Goal: Task Accomplishment & Management: Use online tool/utility

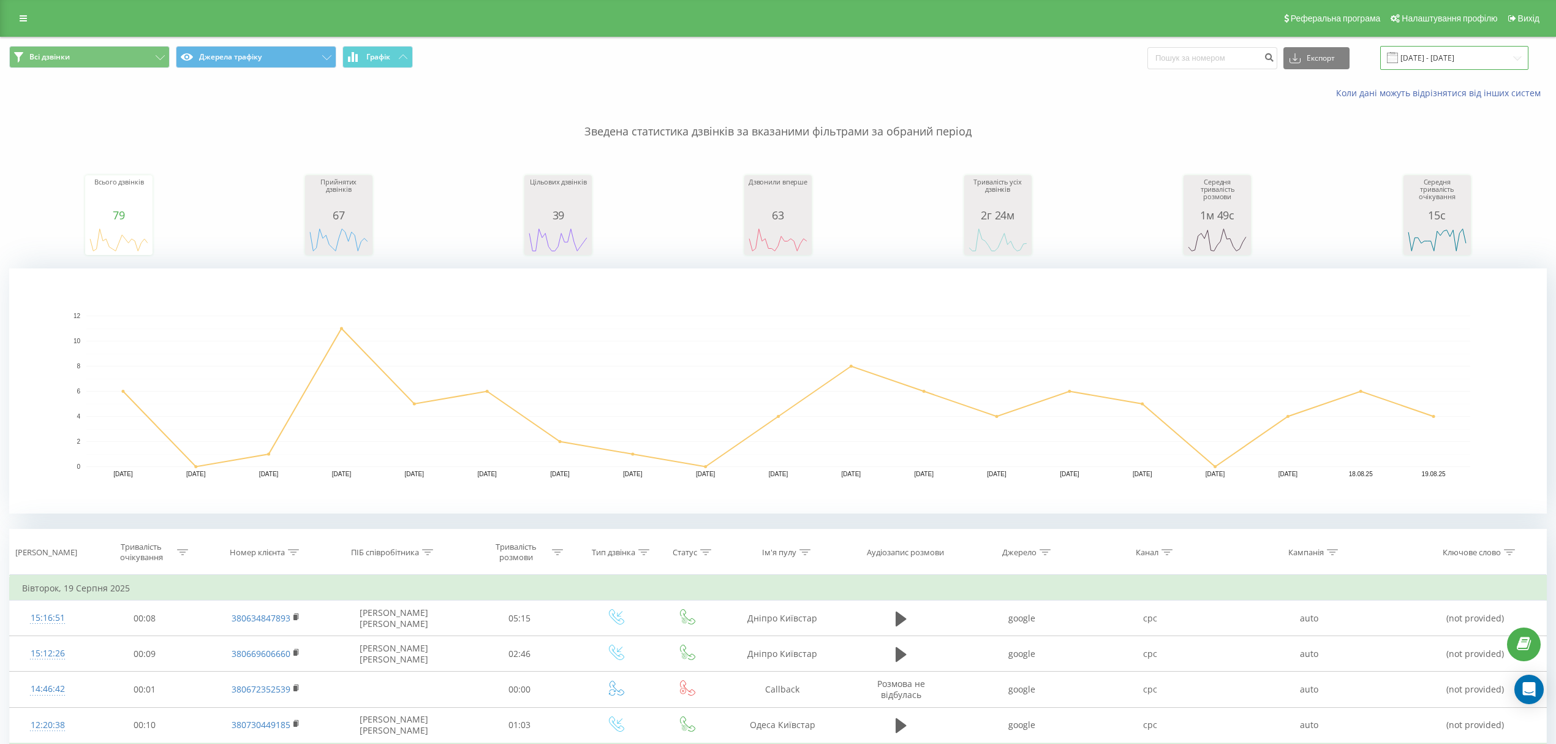
click at [1437, 57] on input "01.08.2025 - 19.08.2025" at bounding box center [1455, 58] width 148 height 24
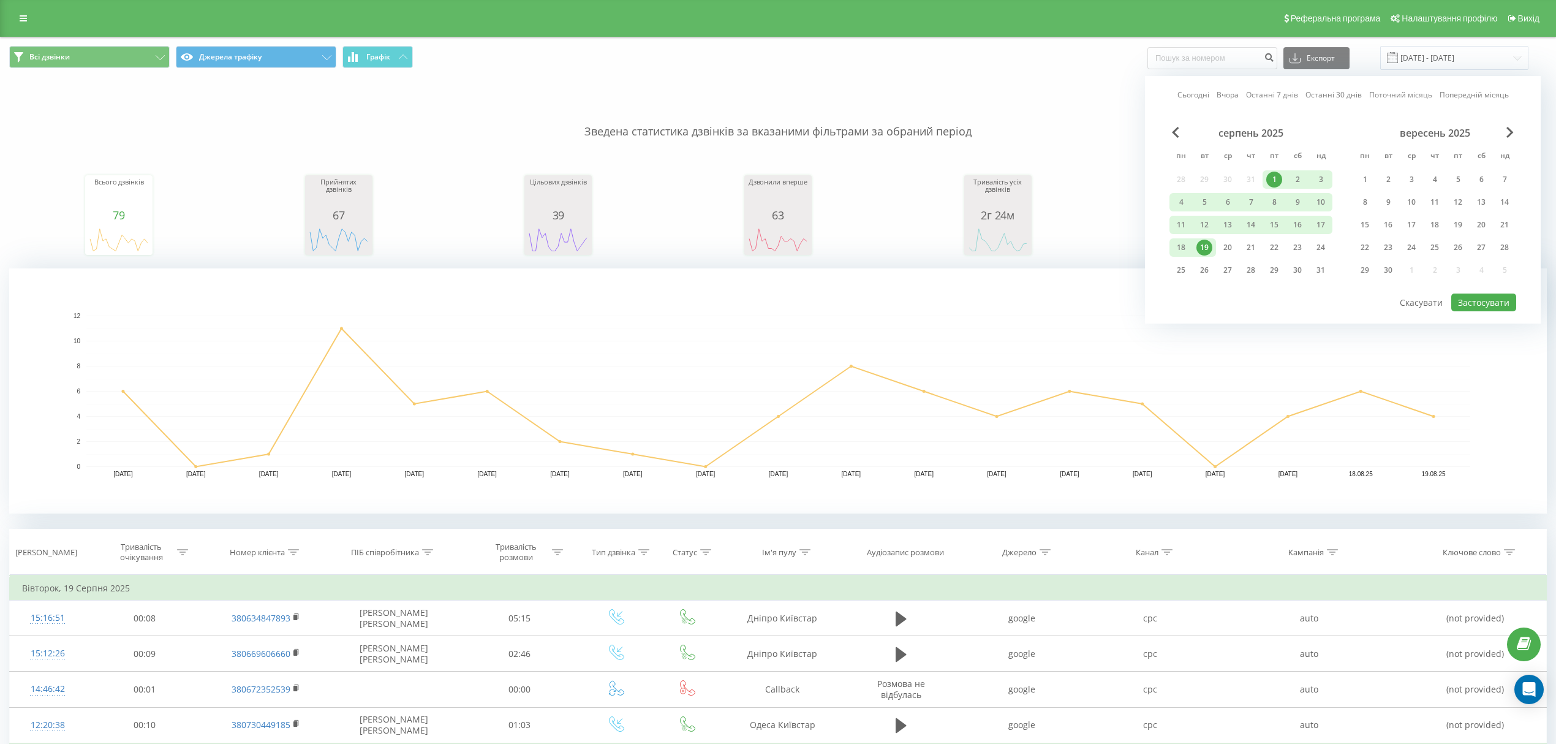
click at [1275, 180] on div "1" at bounding box center [1275, 180] width 16 height 16
click at [1227, 249] on div "20" at bounding box center [1228, 248] width 16 height 16
click at [1472, 301] on button "Застосувати" at bounding box center [1484, 303] width 65 height 18
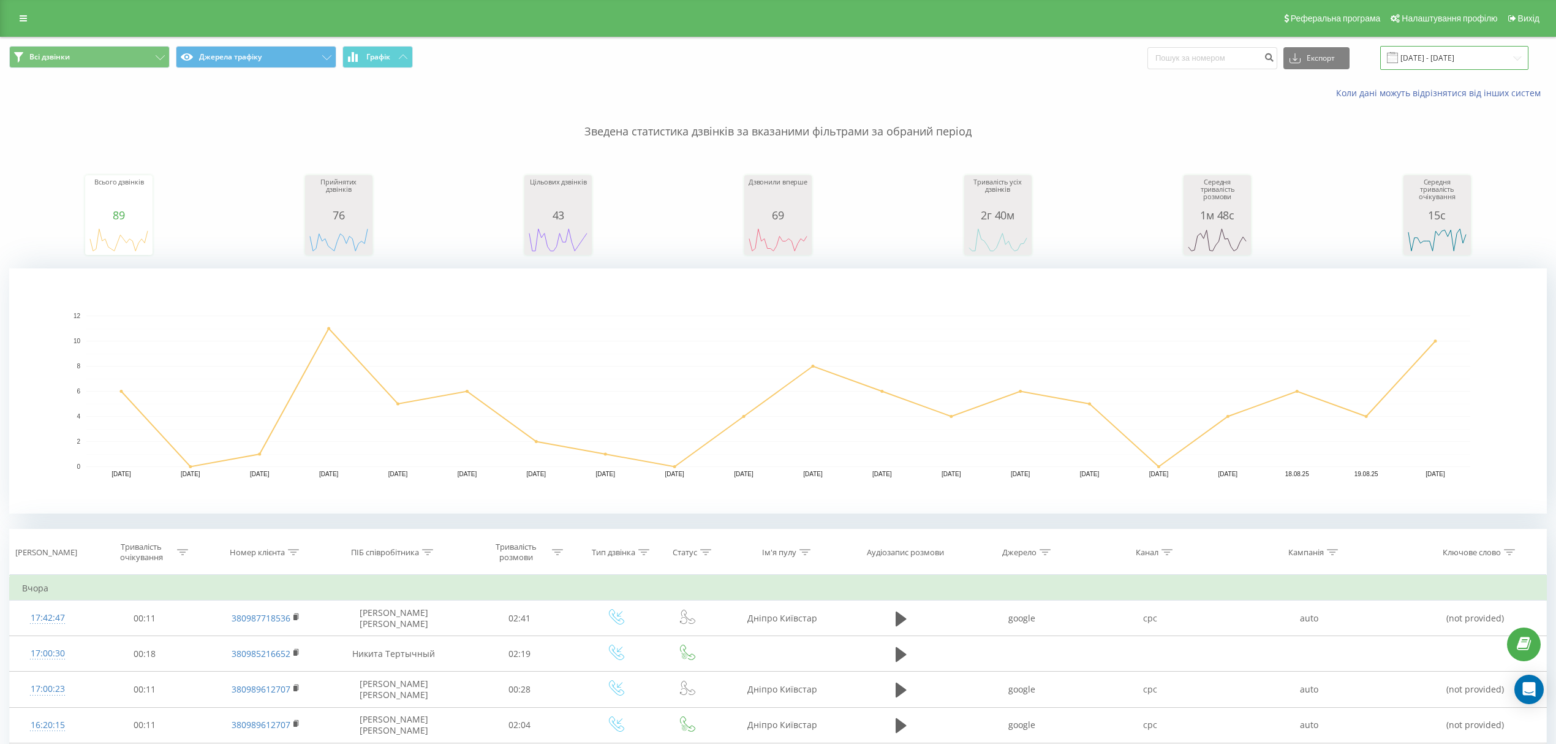
click at [1420, 57] on input "01.08.2025 - 20.08.2025" at bounding box center [1455, 58] width 148 height 24
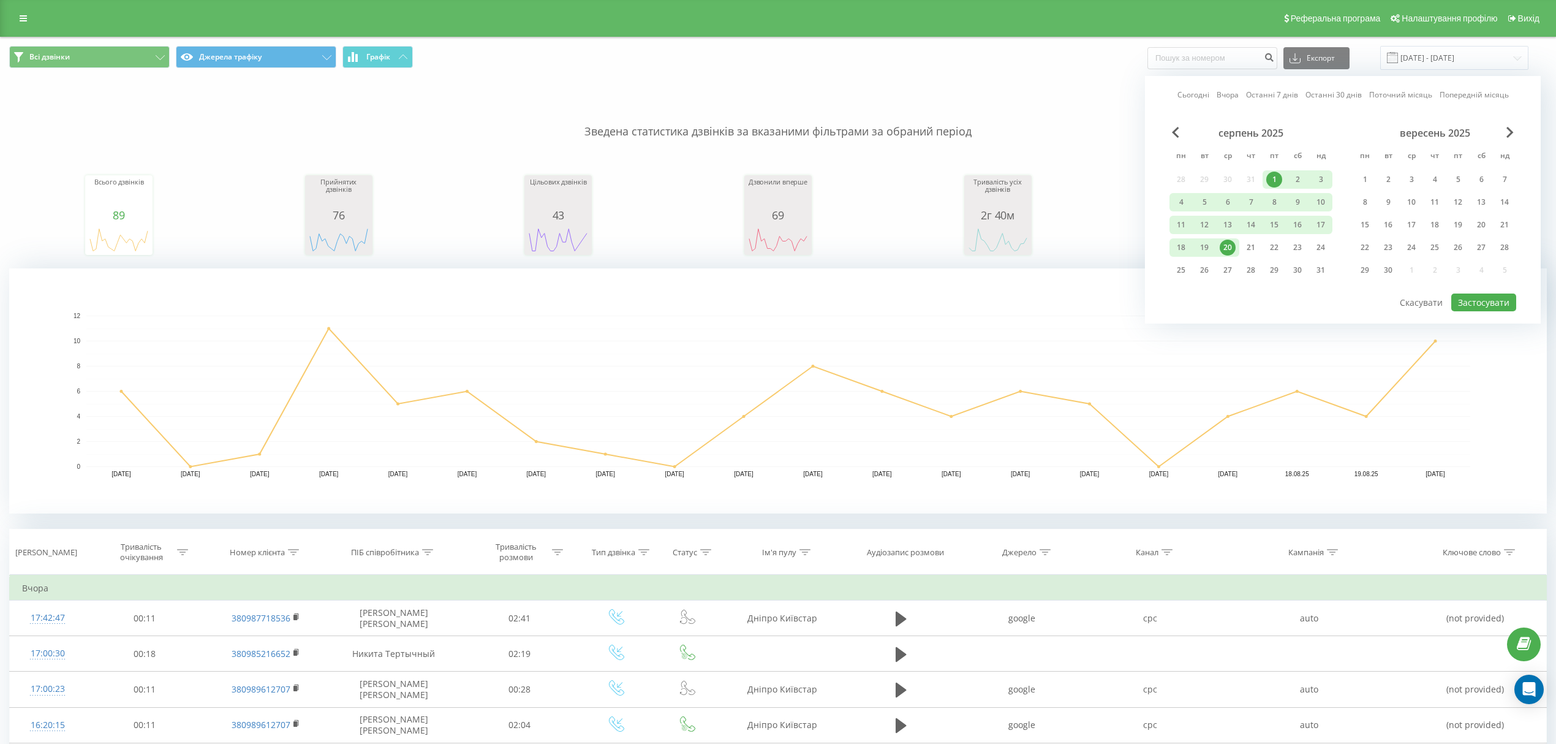
click at [1275, 177] on div "1" at bounding box center [1275, 180] width 16 height 16
click at [1249, 246] on div "21" at bounding box center [1251, 248] width 16 height 16
drag, startPoint x: 1476, startPoint y: 301, endPoint x: 1015, endPoint y: 189, distance: 474.2
click at [1474, 300] on button "Застосувати" at bounding box center [1484, 303] width 65 height 18
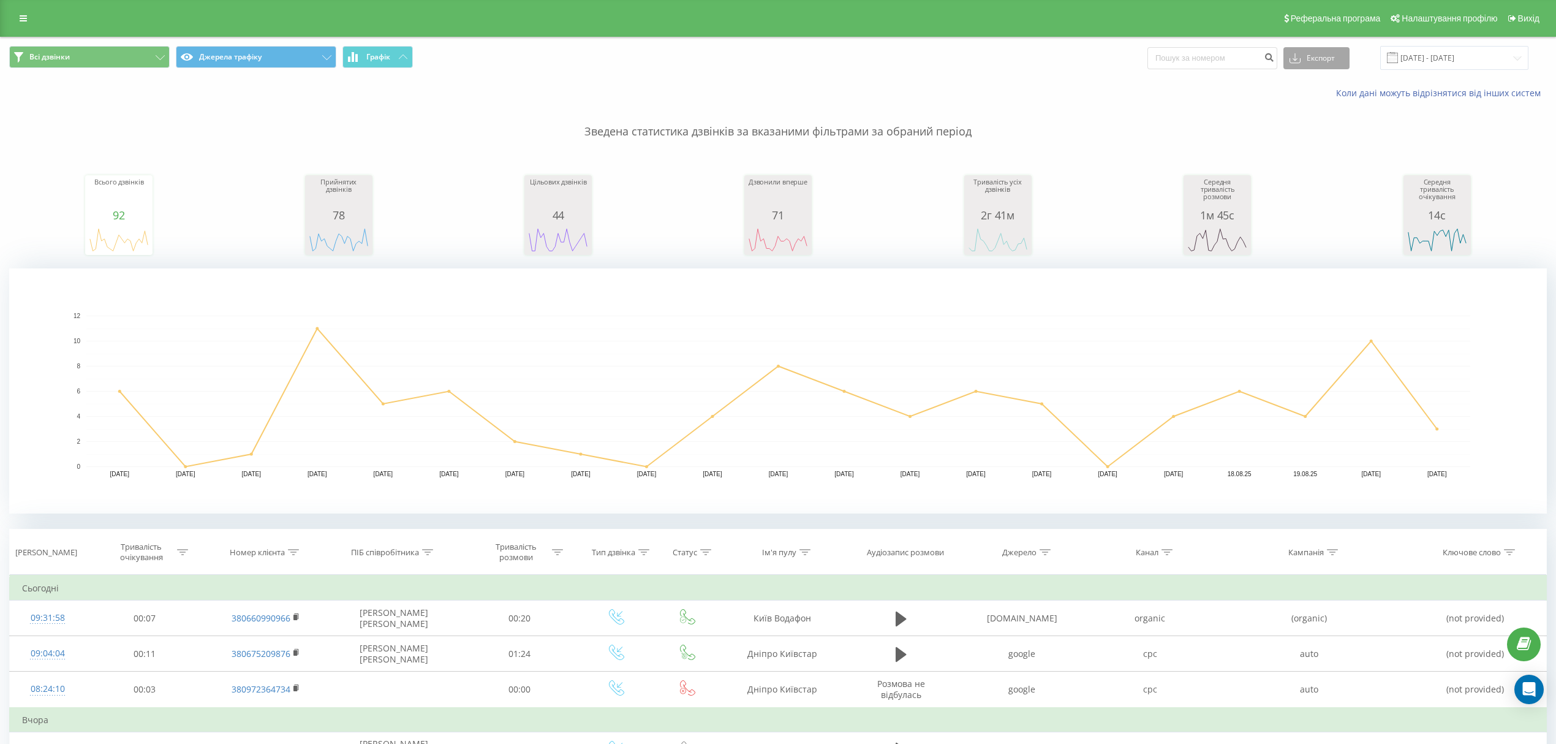
click at [1322, 57] on button "Експорт" at bounding box center [1317, 58] width 66 height 22
click at [1312, 123] on span ".xlsx" at bounding box center [1303, 125] width 18 height 12
click at [1334, 53] on button "Експорт" at bounding box center [1317, 58] width 66 height 22
click at [1311, 121] on span ".xlsx" at bounding box center [1303, 125] width 18 height 12
click at [1429, 62] on input "01.08.2025 - 21.08.2025" at bounding box center [1455, 58] width 148 height 24
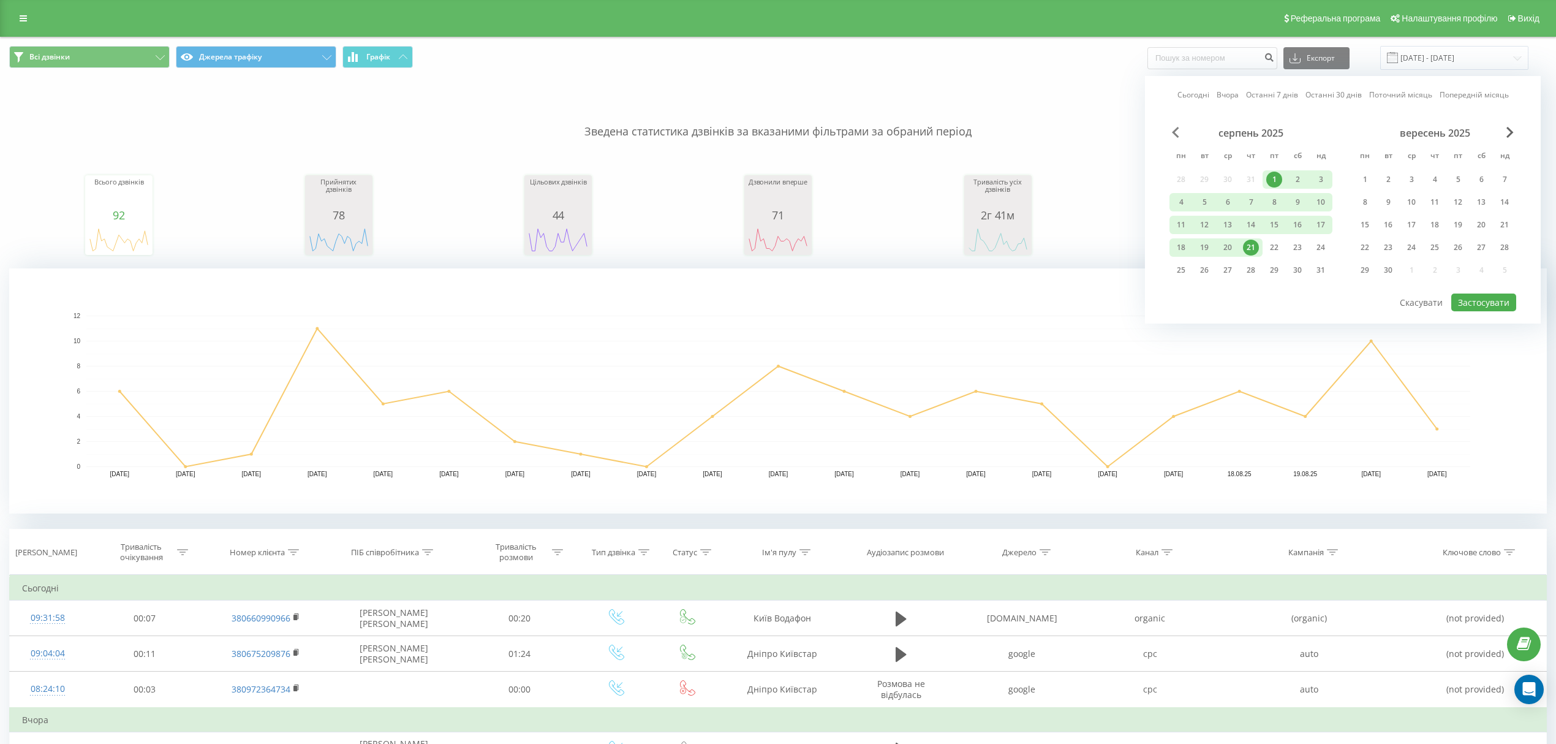
click at [1172, 130] on span "Previous Month" at bounding box center [1175, 132] width 7 height 11
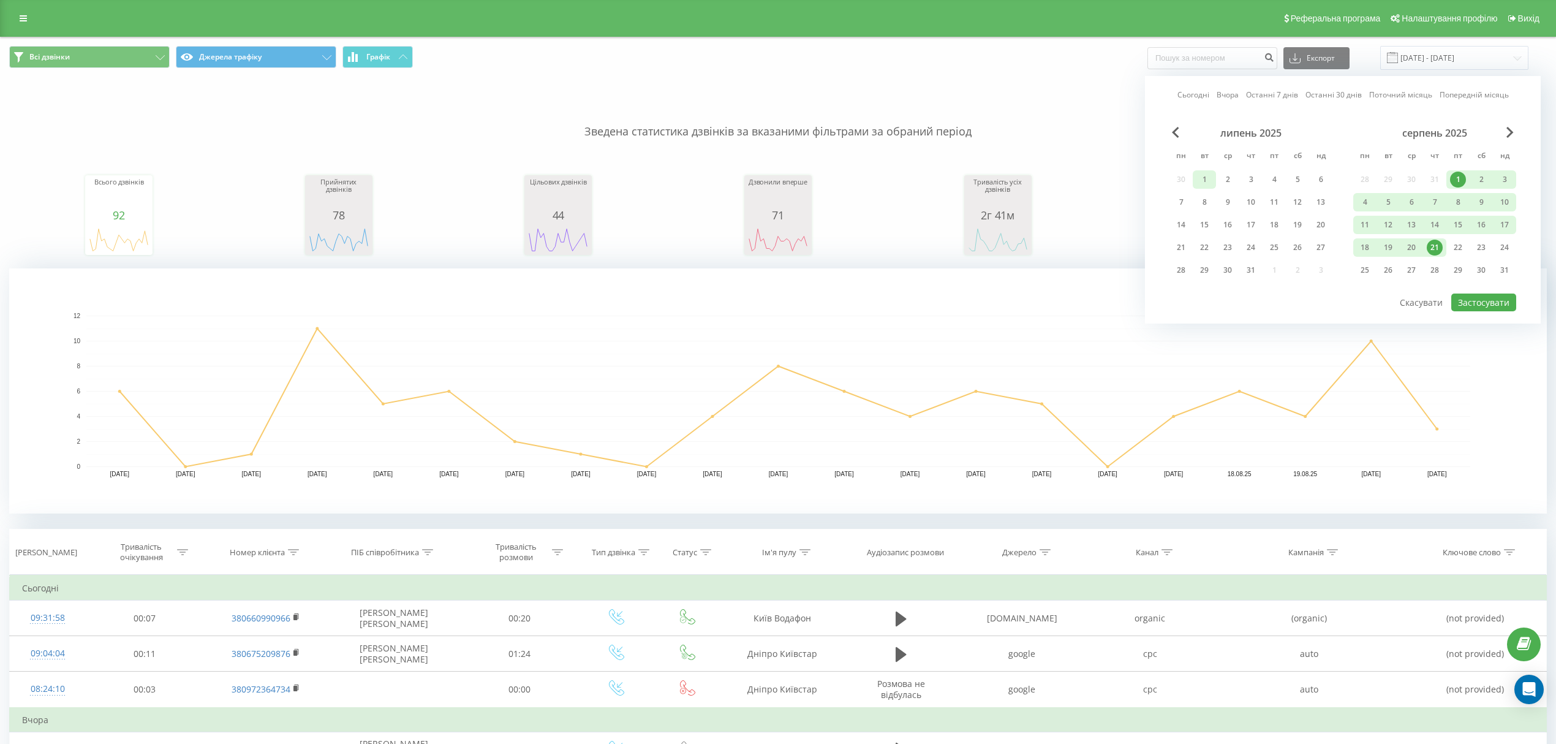
click at [1204, 180] on div "1" at bounding box center [1205, 180] width 16 height 16
click at [1320, 221] on div "20" at bounding box center [1321, 225] width 16 height 16
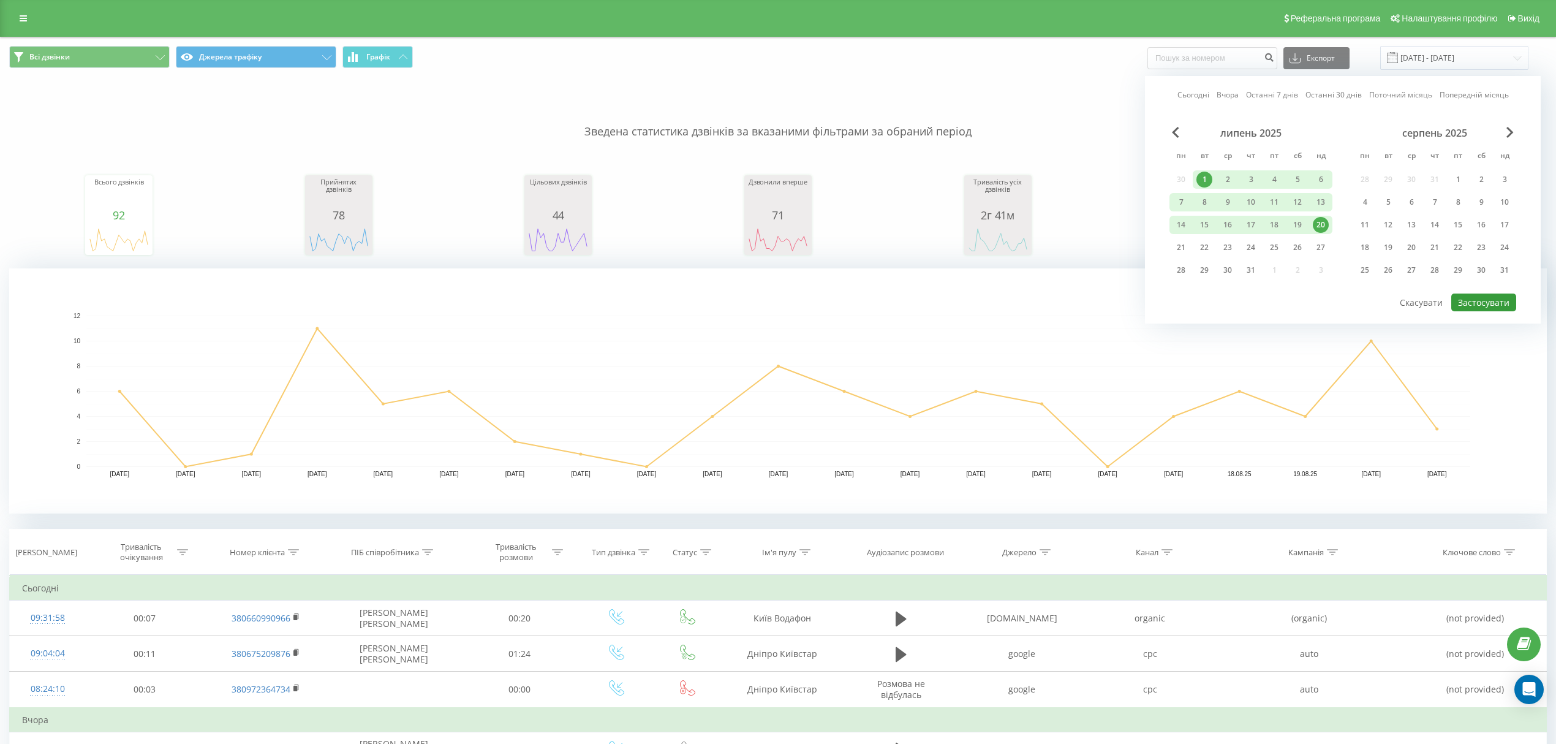
click at [1464, 303] on button "Застосувати" at bounding box center [1484, 303] width 65 height 18
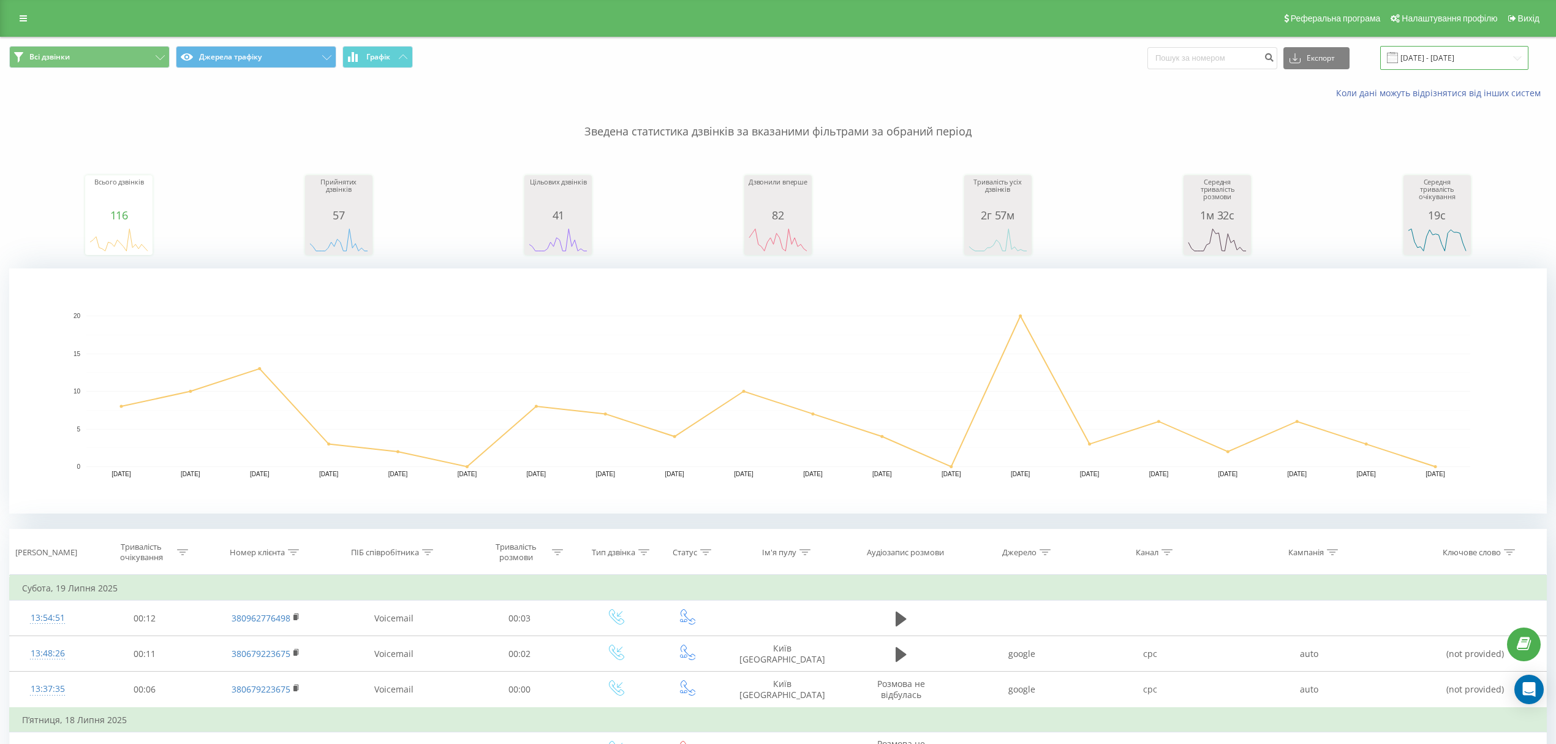
click at [1442, 54] on input "01.07.2025 - 20.07.2025" at bounding box center [1455, 58] width 148 height 24
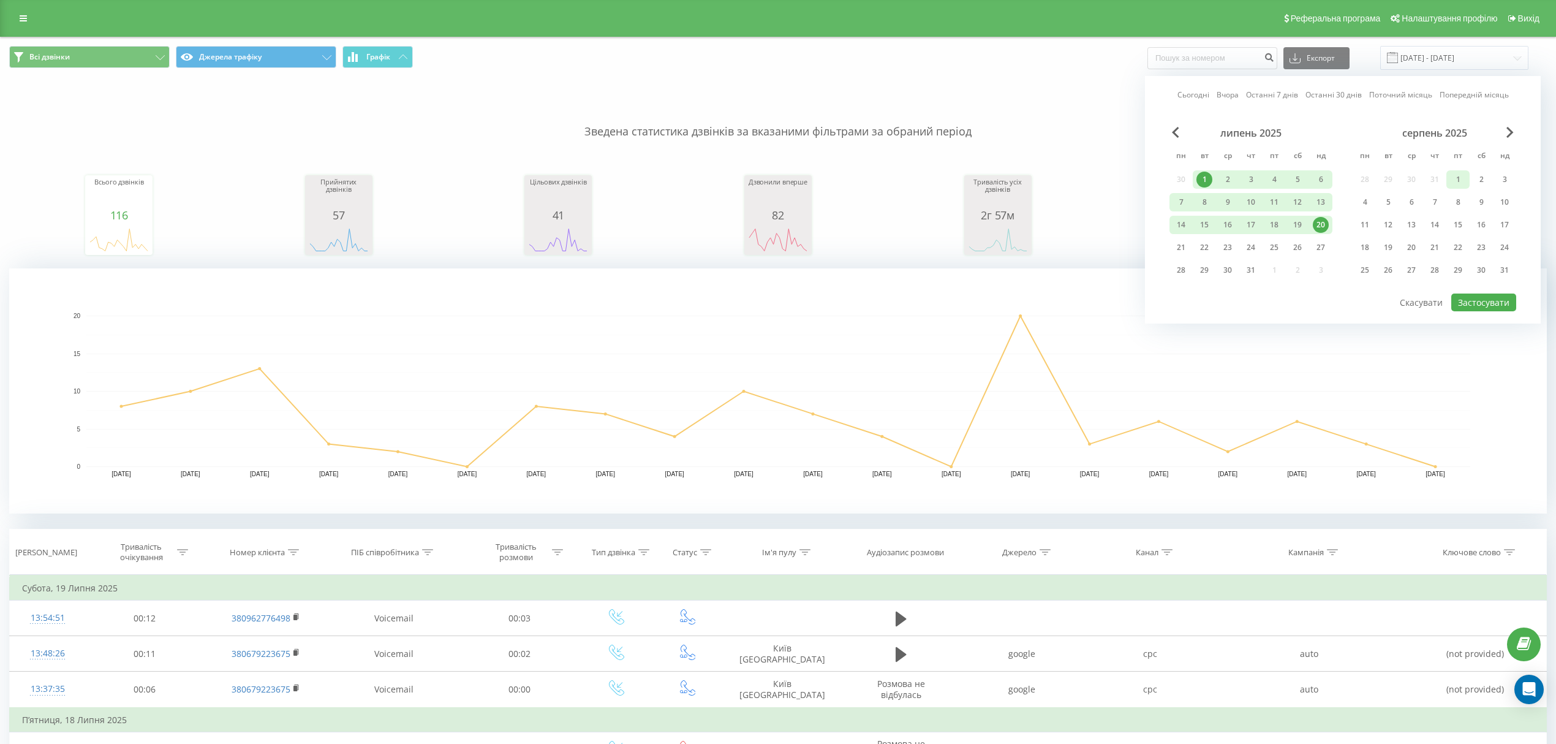
click at [1460, 175] on div "1" at bounding box center [1458, 180] width 16 height 16
click at [1430, 248] on div "21" at bounding box center [1435, 248] width 16 height 16
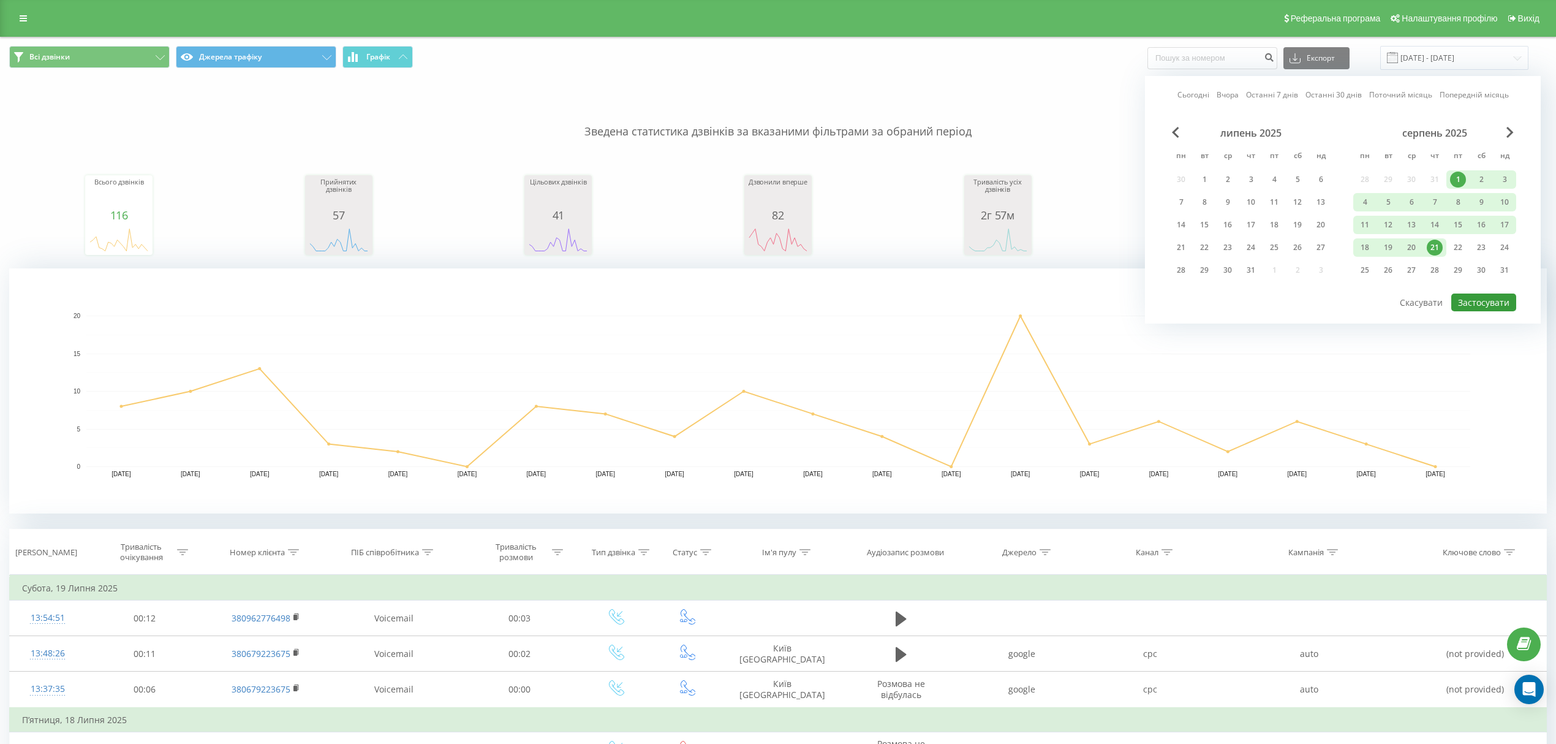
click at [1484, 300] on button "Застосувати" at bounding box center [1484, 303] width 65 height 18
type input "01.08.2025 - 21.08.2025"
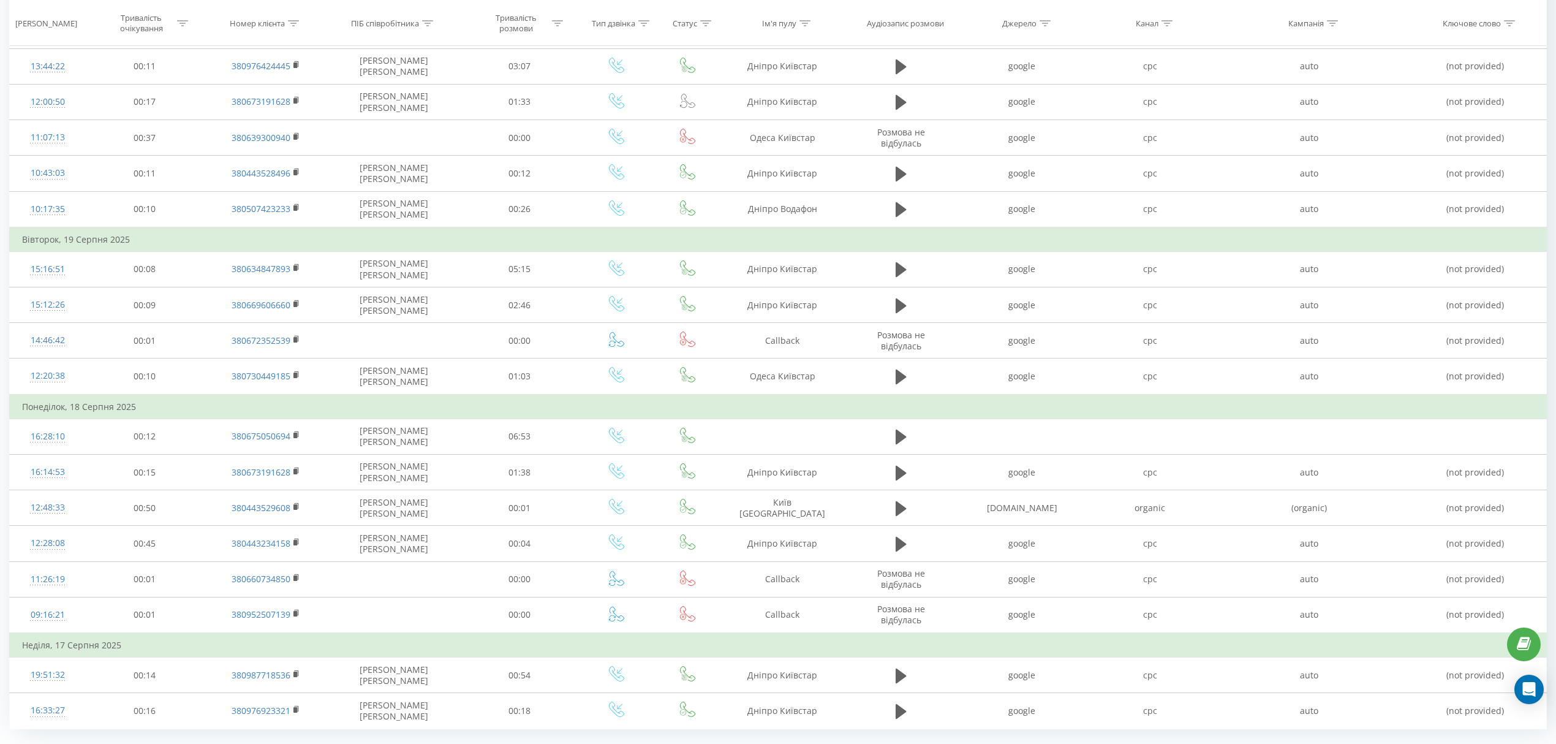
scroll to position [896, 0]
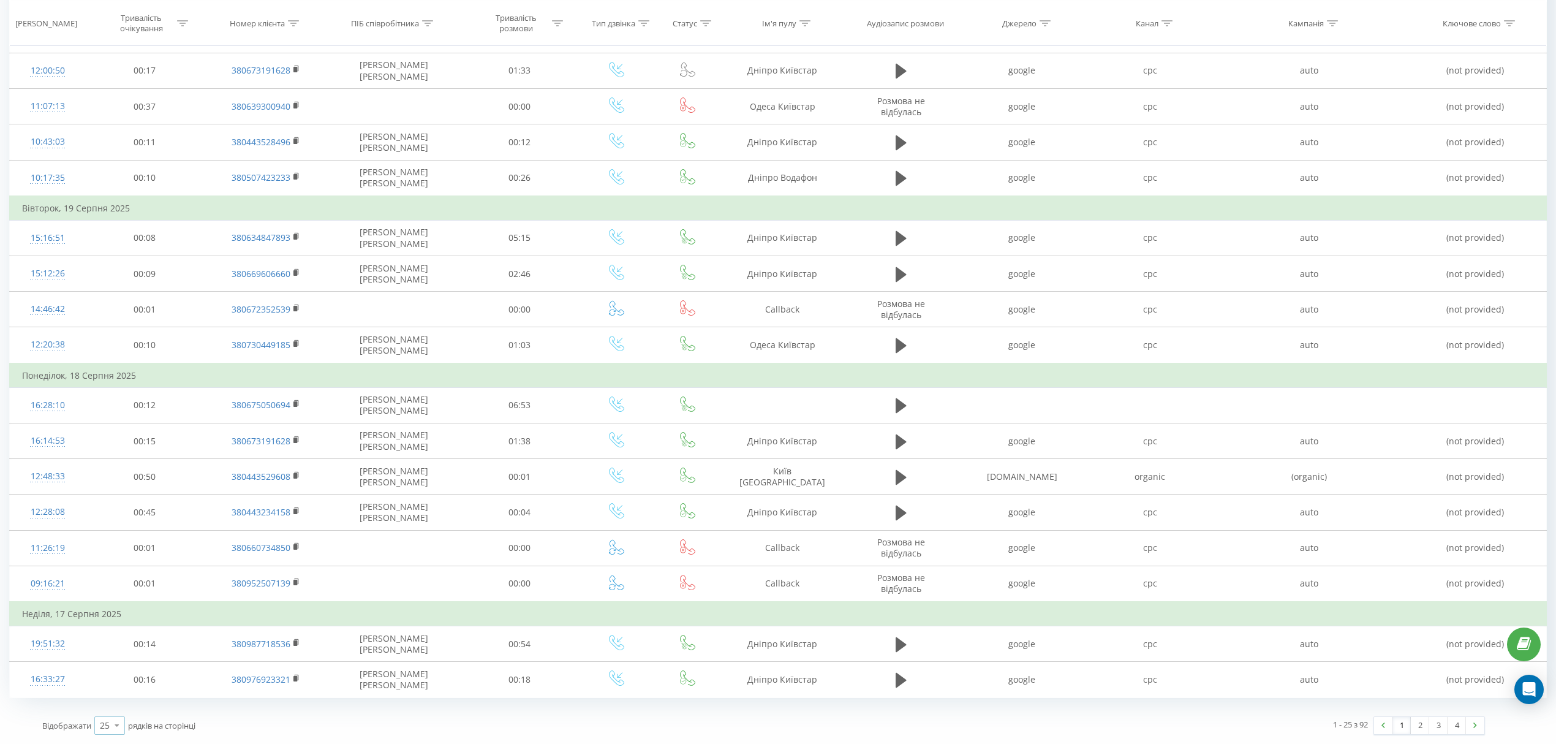
click at [123, 722] on icon at bounding box center [117, 725] width 18 height 24
click at [110, 711] on span "100" at bounding box center [107, 708] width 15 height 12
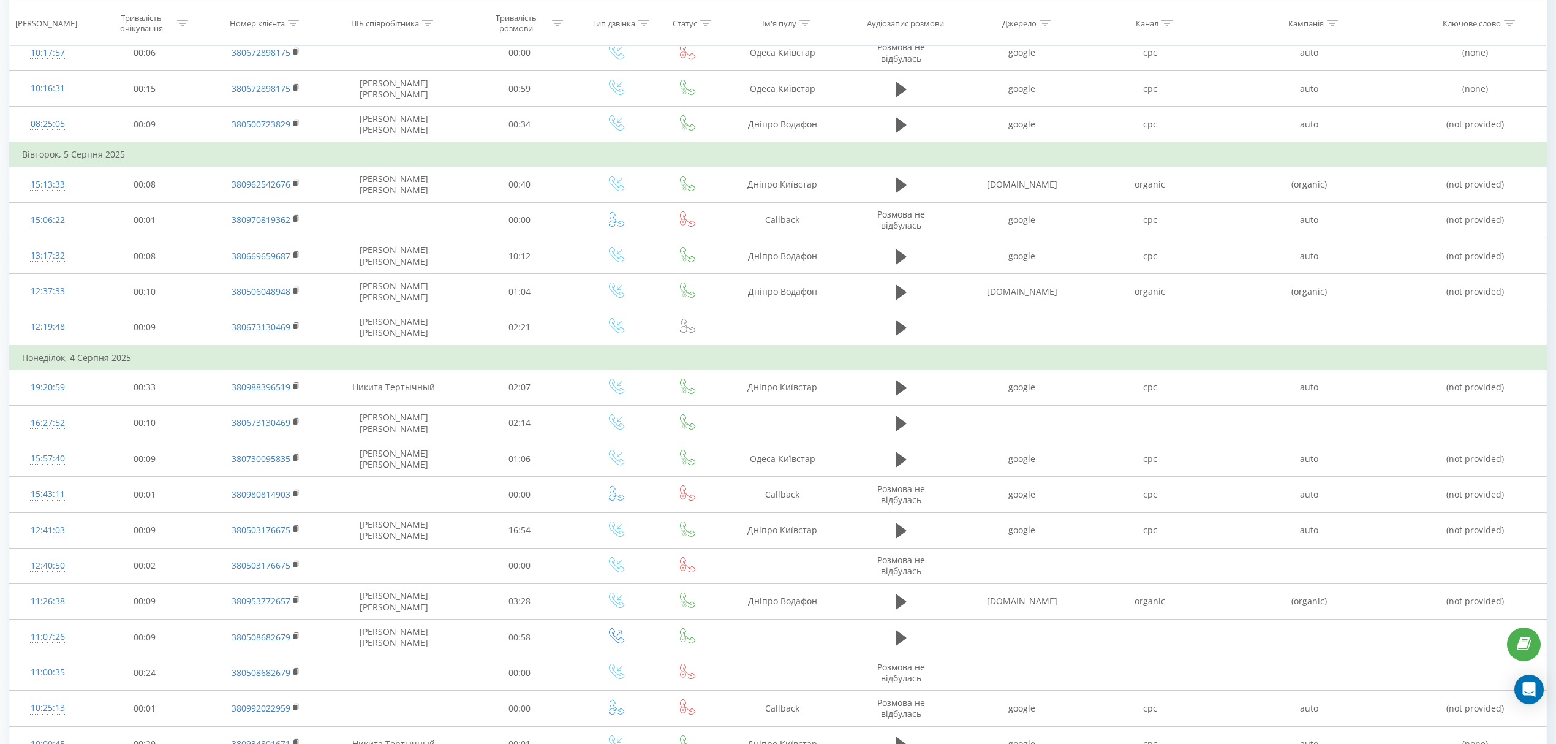
scroll to position [3235, 0]
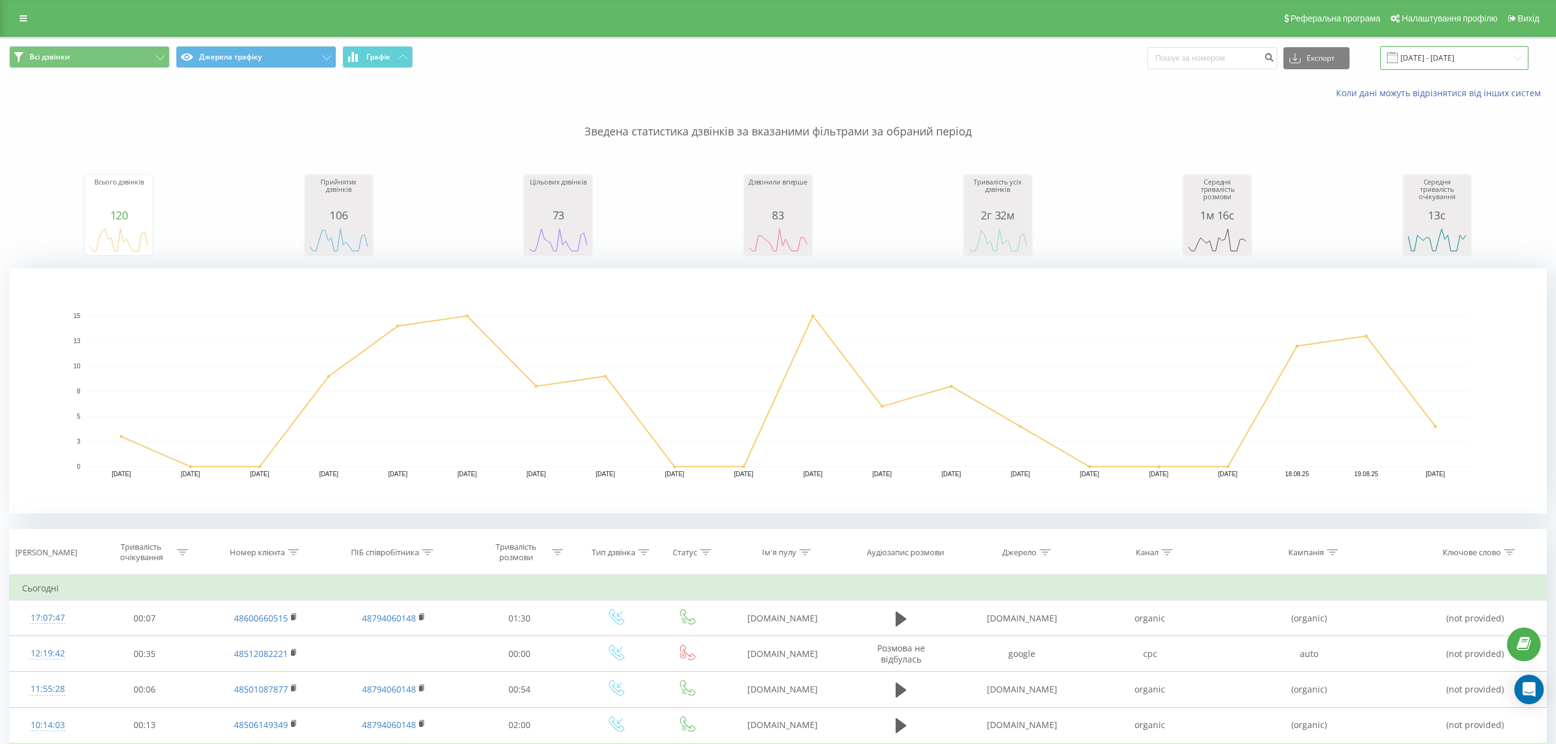
click at [1471, 53] on input "01.08.2025 - 20.08.2025" at bounding box center [1455, 58] width 148 height 24
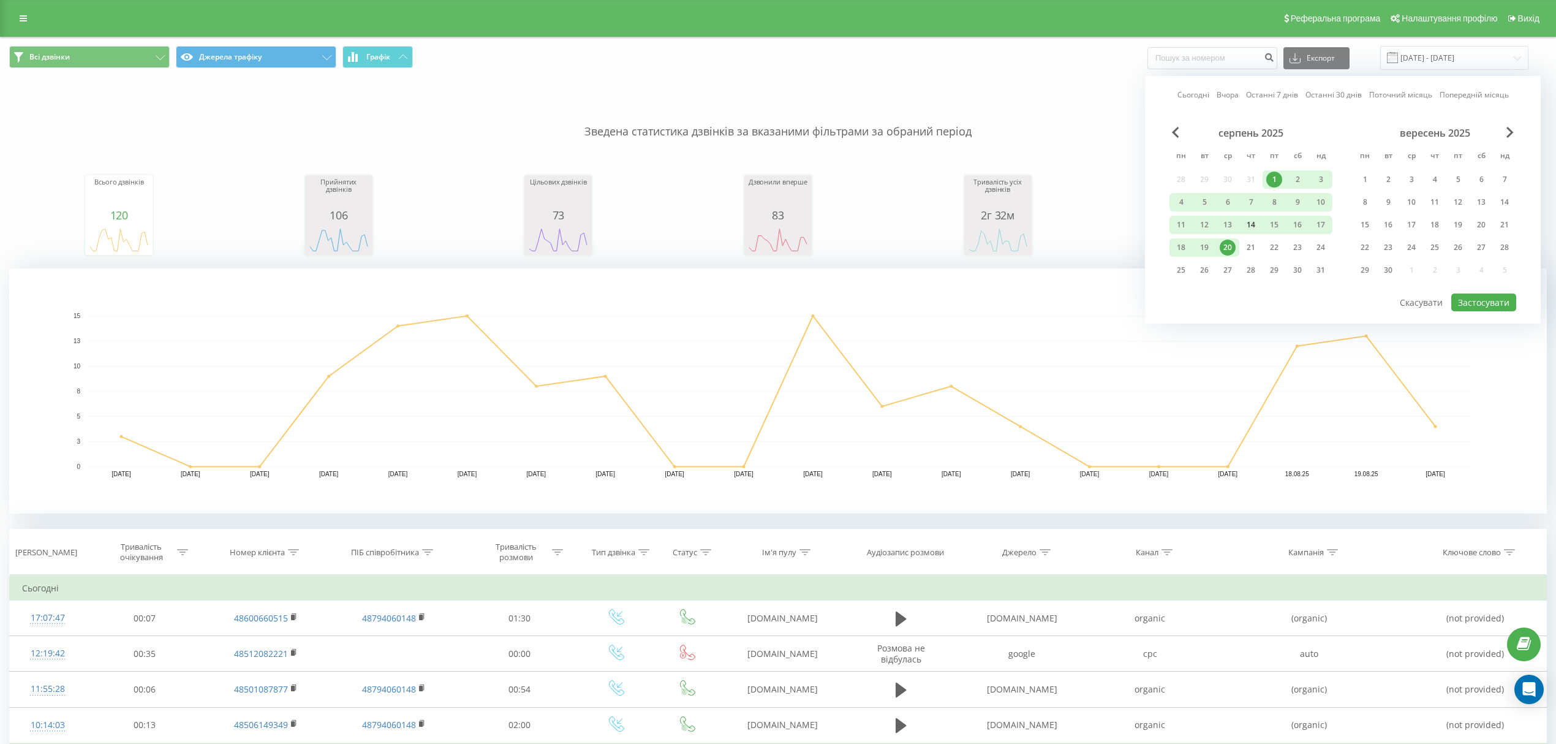
drag, startPoint x: 1273, startPoint y: 178, endPoint x: 1253, endPoint y: 225, distance: 51.9
click at [1273, 181] on div "1" at bounding box center [1275, 180] width 16 height 16
click at [1251, 248] on div "21" at bounding box center [1251, 248] width 16 height 16
drag, startPoint x: 1488, startPoint y: 299, endPoint x: 1179, endPoint y: 263, distance: 310.9
click at [1484, 295] on button "Застосувати" at bounding box center [1484, 303] width 65 height 18
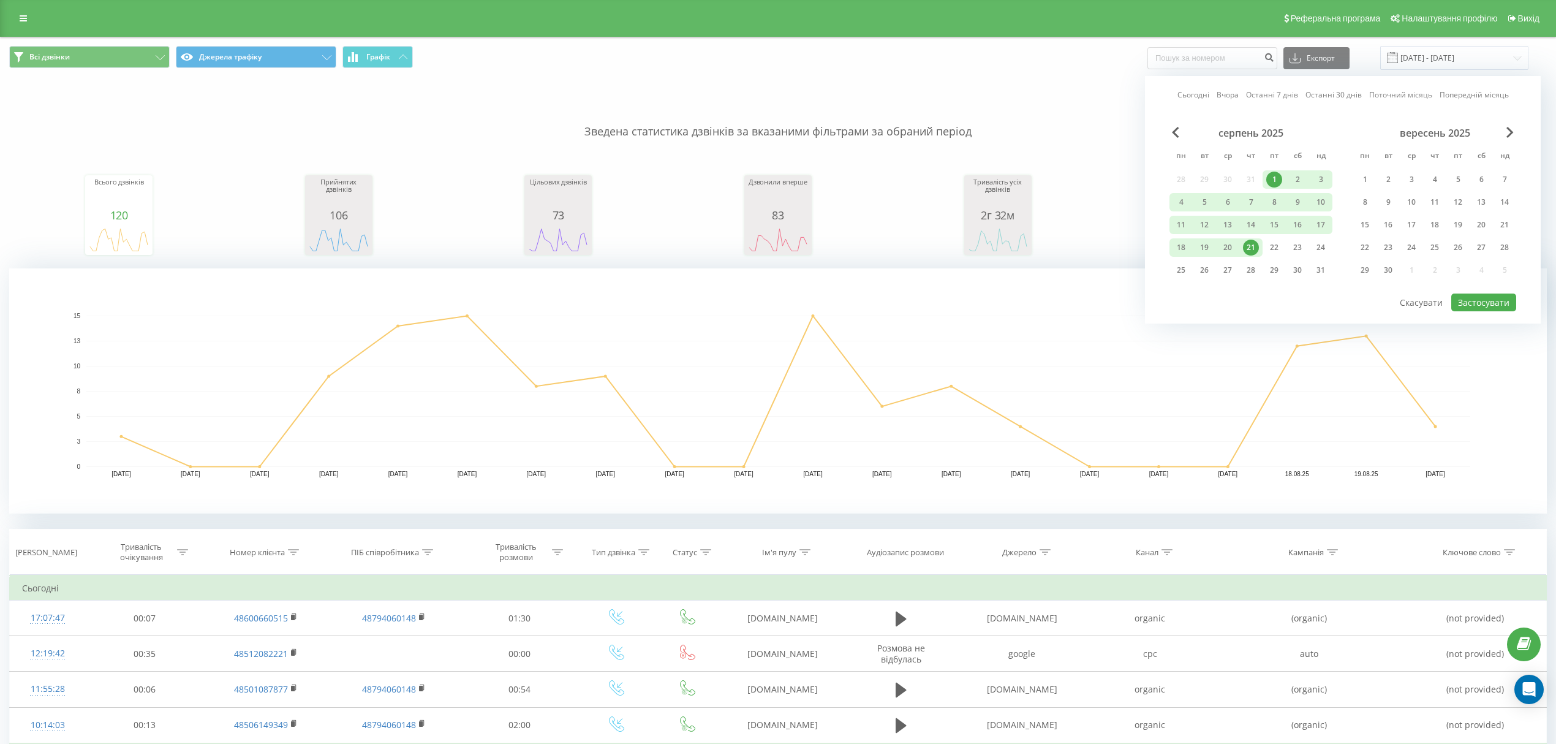
type input "01.08.2025 - 21.08.2025"
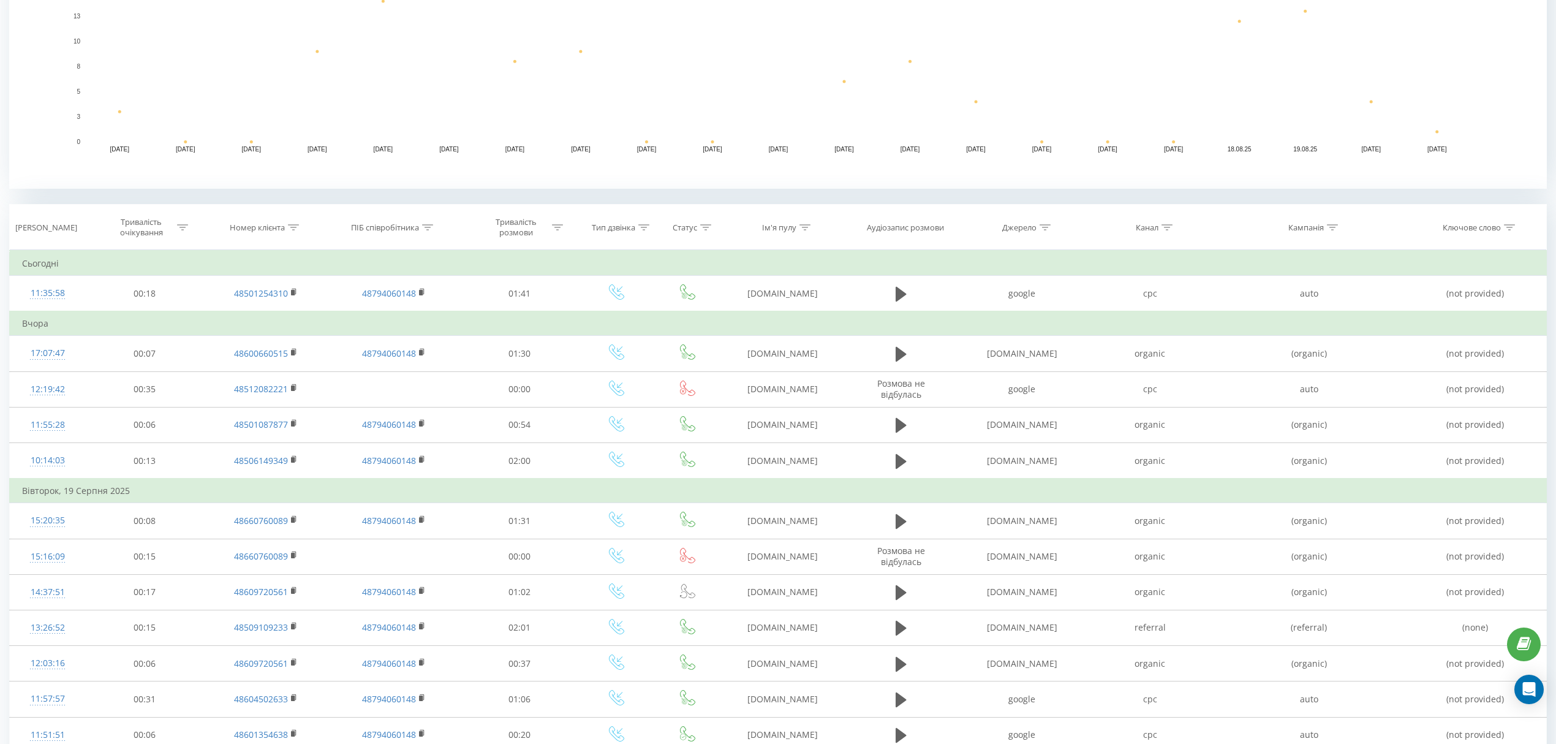
scroll to position [326, 0]
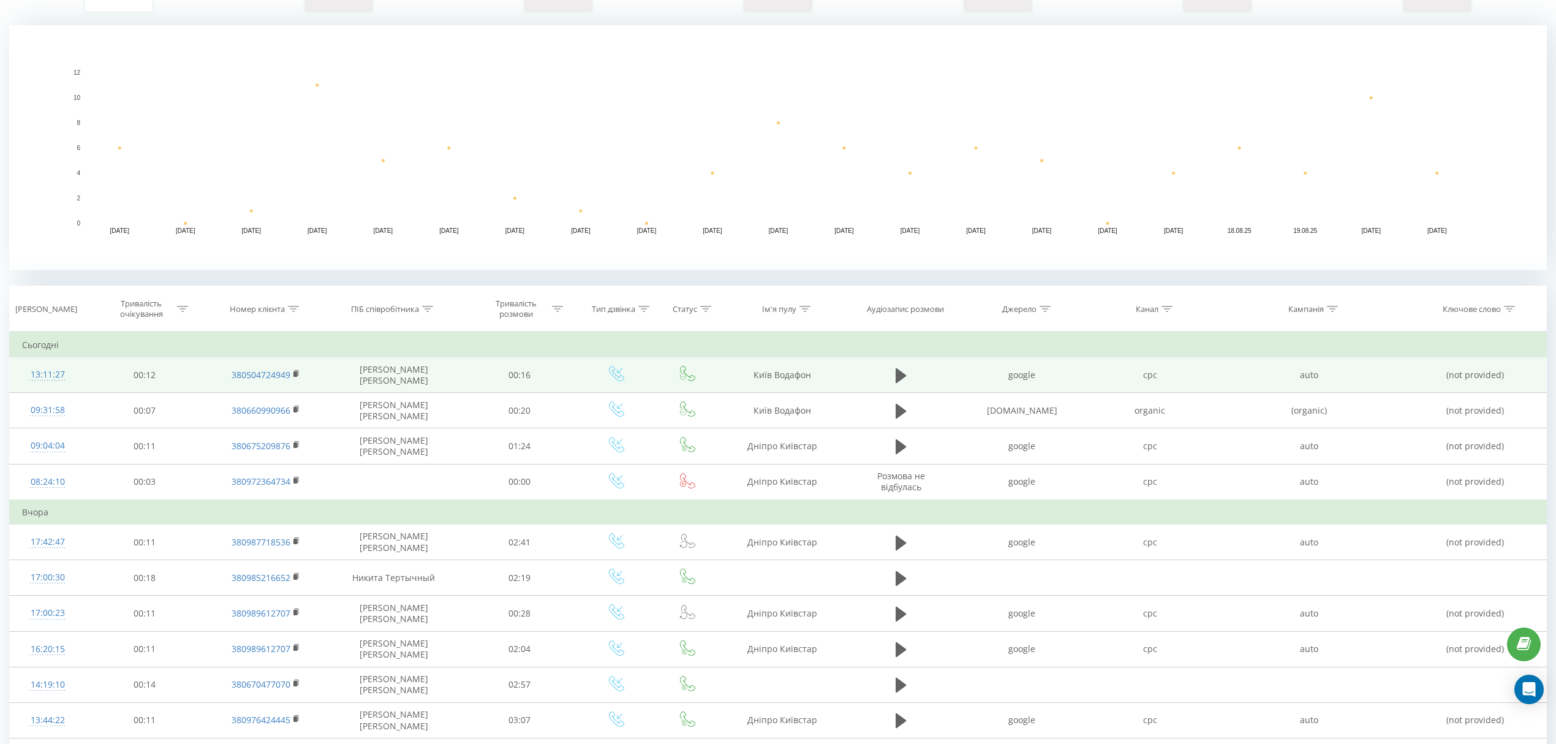
scroll to position [244, 0]
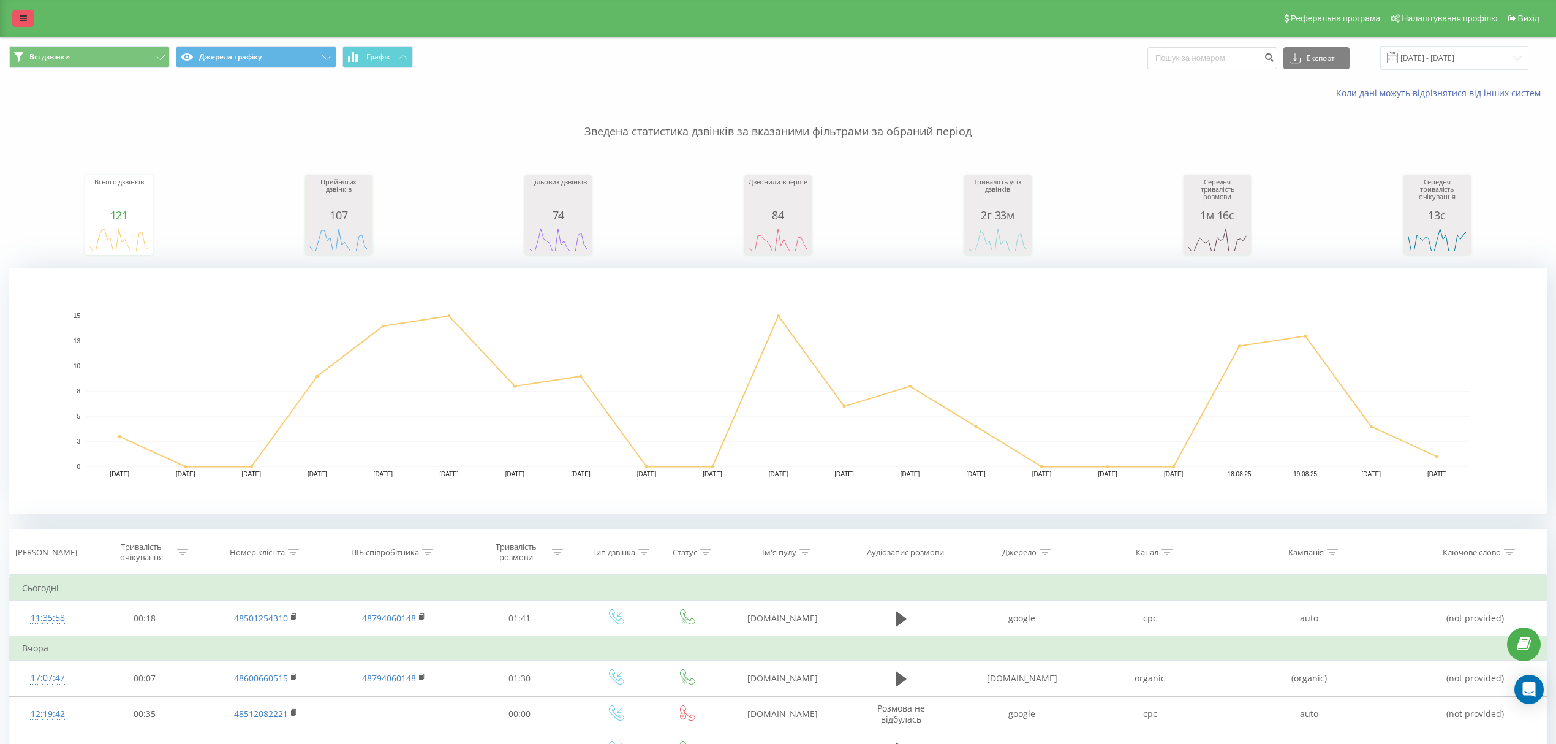
click at [21, 13] on link at bounding box center [23, 18] width 22 height 17
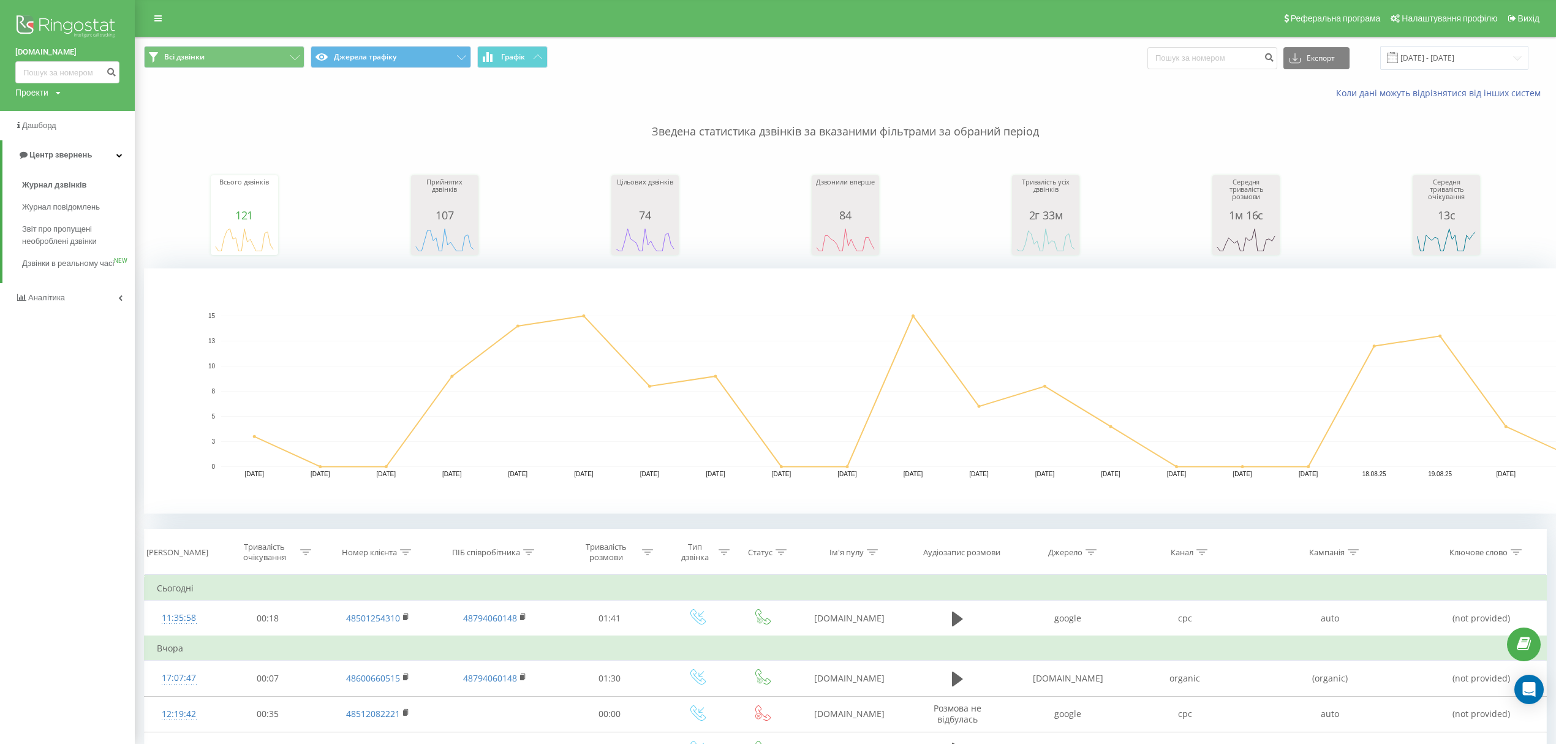
click at [30, 49] on link "[DOMAIN_NAME]" at bounding box center [67, 52] width 104 height 12
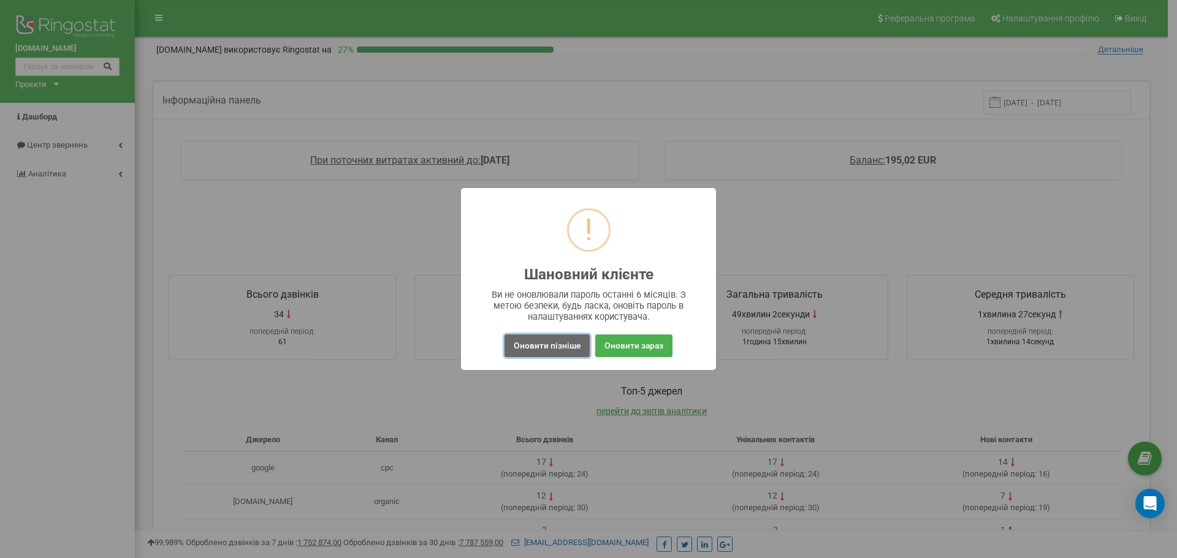
click at [549, 349] on button "Оновити пізніше" at bounding box center [546, 346] width 85 height 23
